Goal: Task Accomplishment & Management: Use online tool/utility

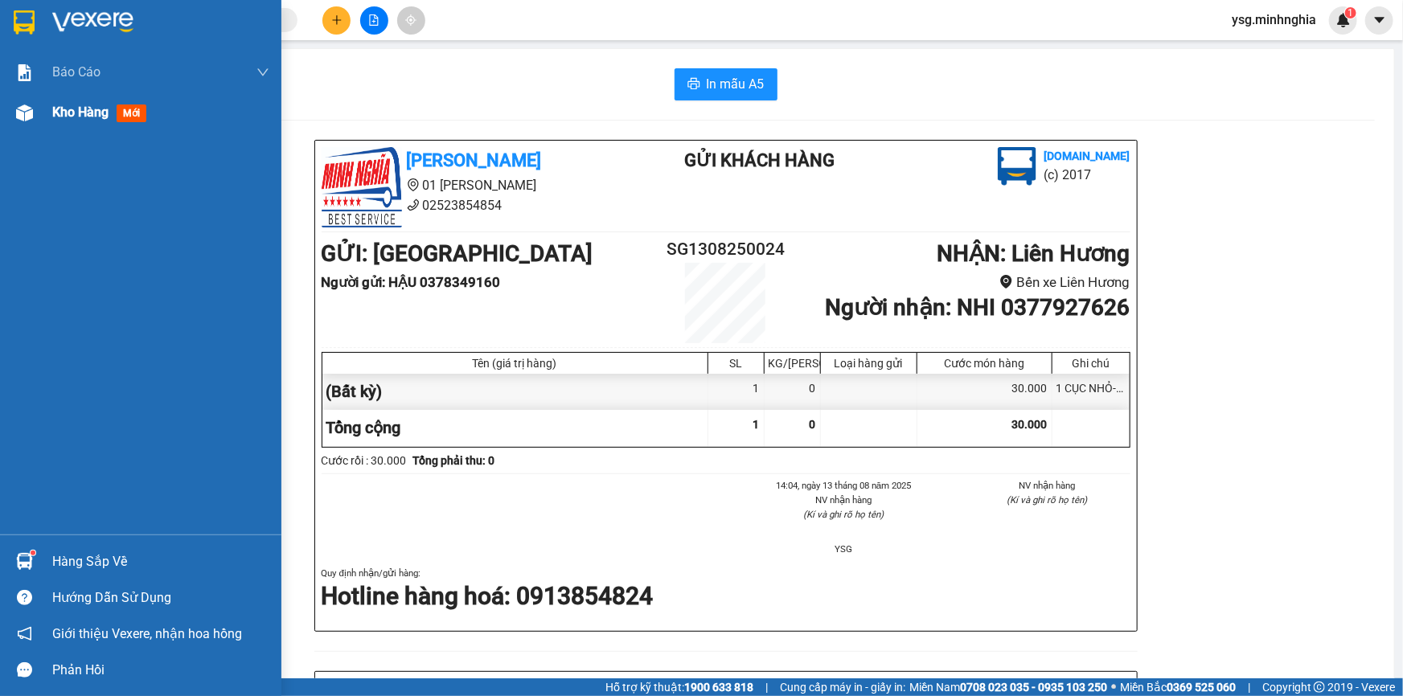
click at [14, 116] on div at bounding box center [24, 113] width 28 height 28
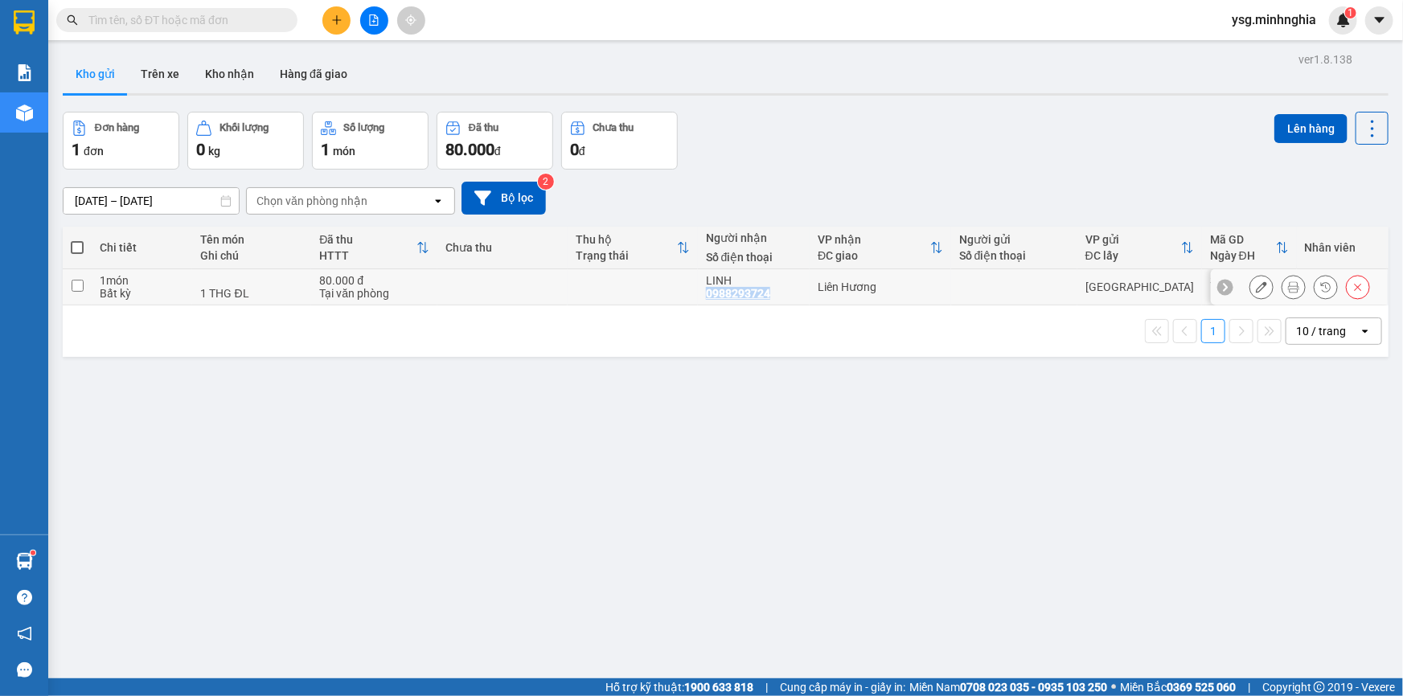
drag, startPoint x: 703, startPoint y: 291, endPoint x: 768, endPoint y: 296, distance: 65.3
click at [768, 296] on td "LINH 0988293724" at bounding box center [754, 287] width 112 height 36
checkbox input "true"
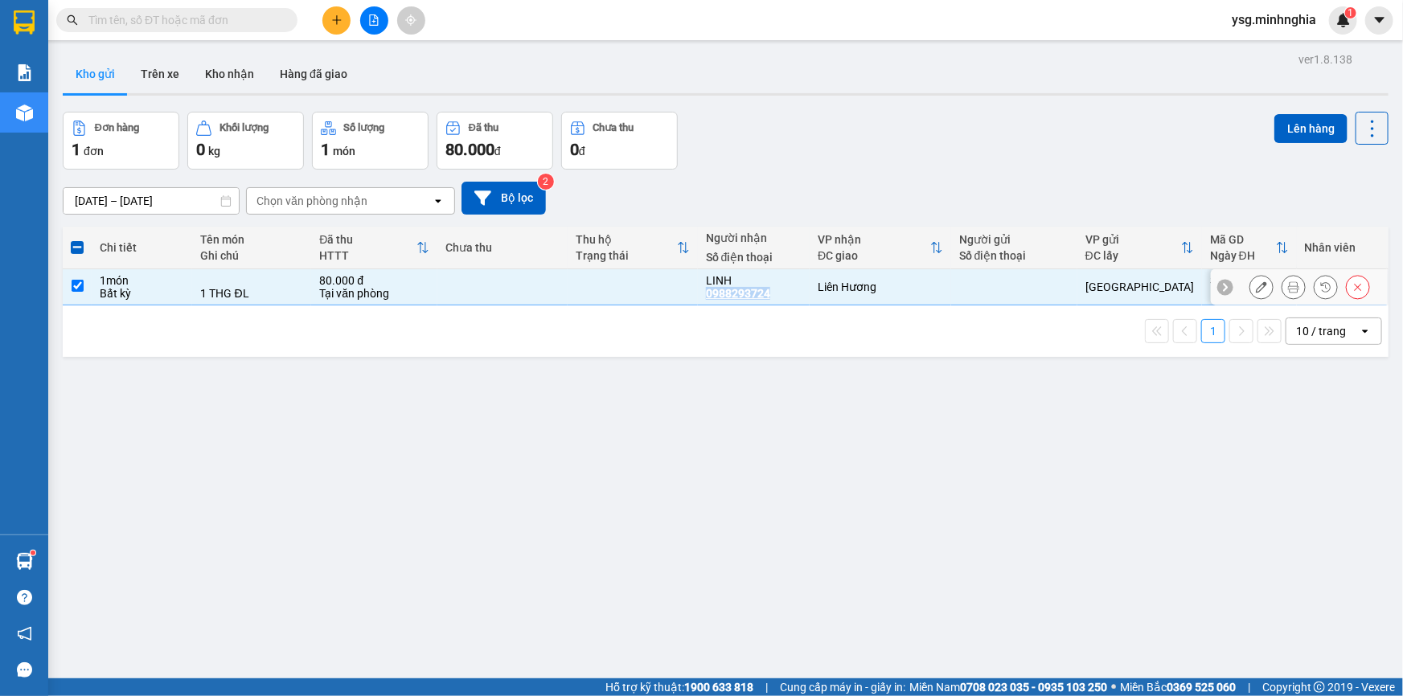
copy div "0988293724"
click at [177, 20] on input "text" at bounding box center [183, 20] width 190 height 18
paste input "0988293724"
type input "0988293724"
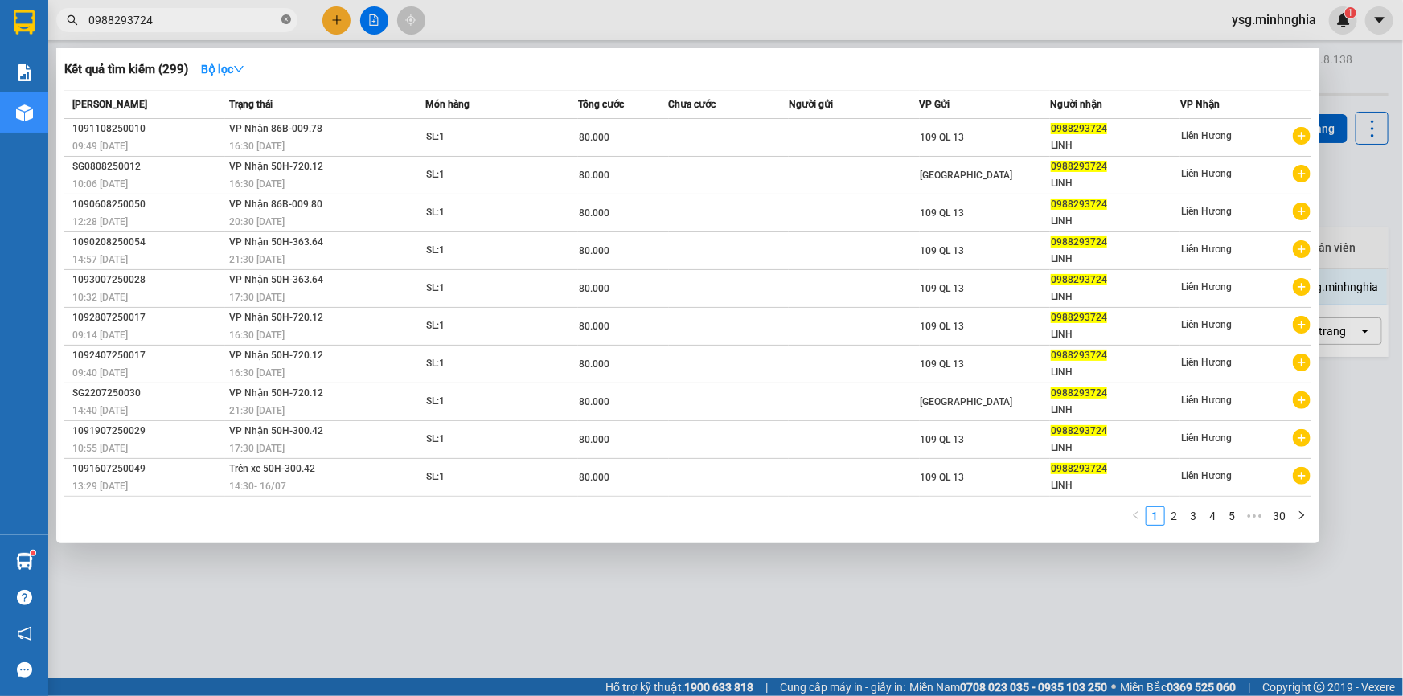
click at [284, 14] on span at bounding box center [286, 20] width 10 height 15
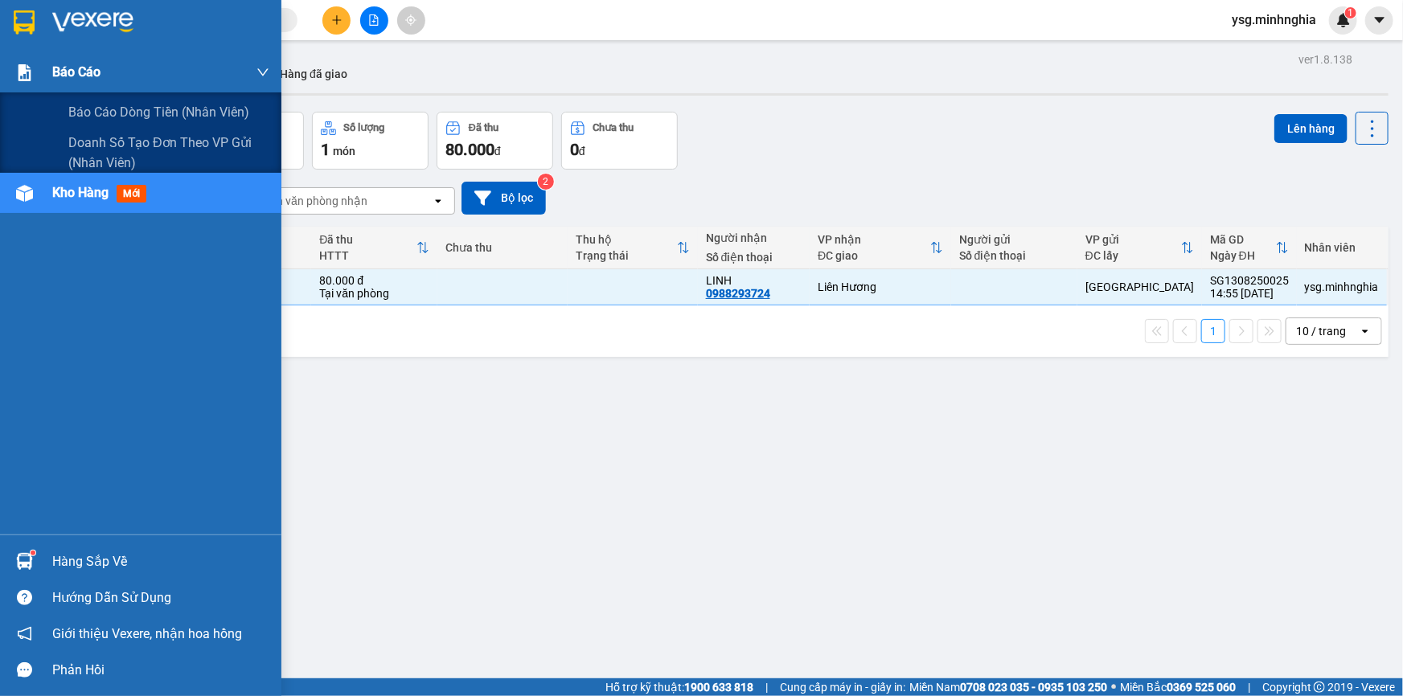
click at [32, 82] on div at bounding box center [24, 73] width 28 height 28
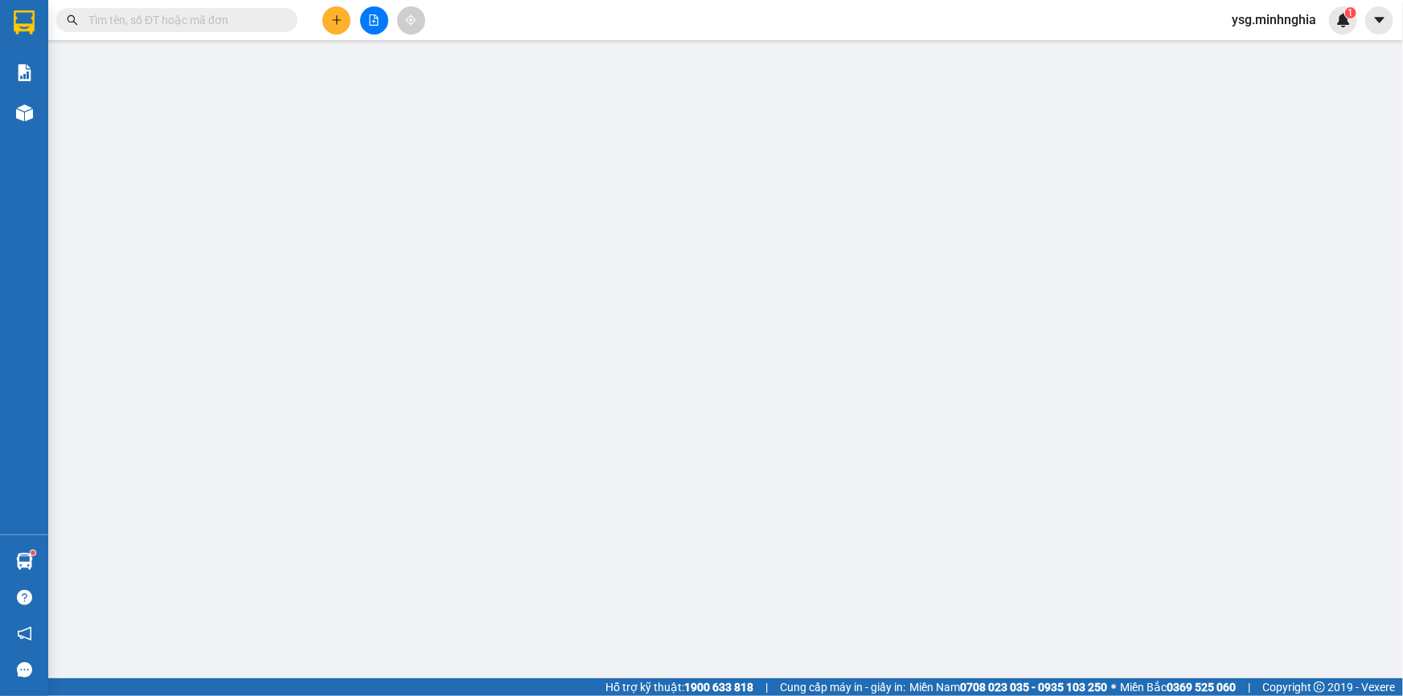
click at [53, 116] on main at bounding box center [701, 339] width 1403 height 678
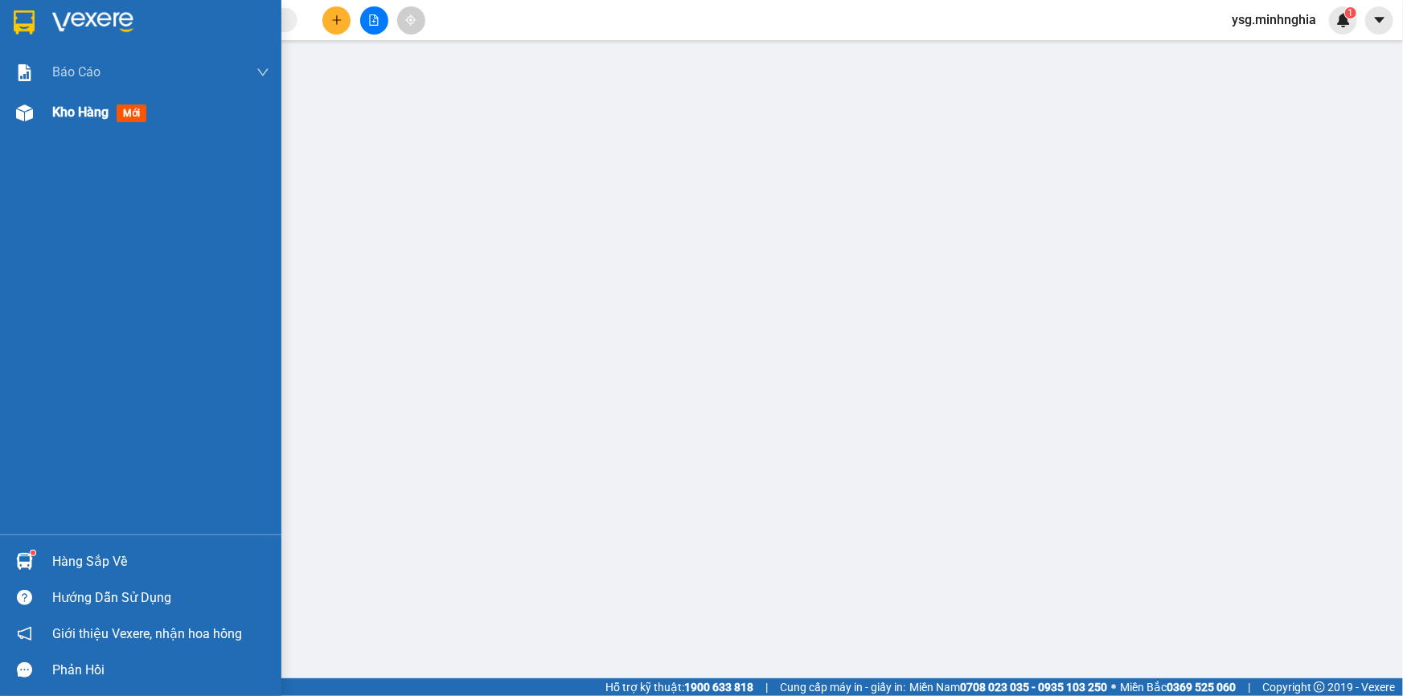
click at [31, 113] on img at bounding box center [24, 112] width 17 height 17
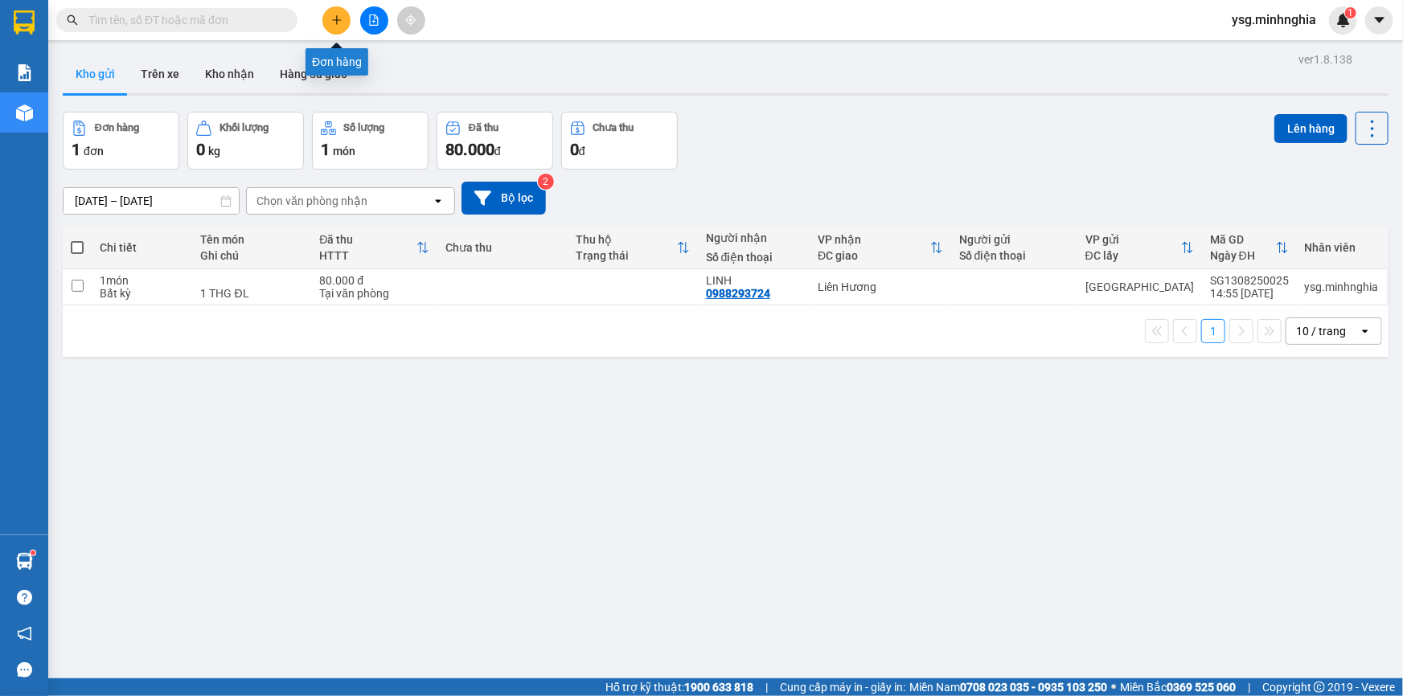
click at [330, 16] on button at bounding box center [336, 20] width 28 height 28
